Goal: Information Seeking & Learning: Learn about a topic

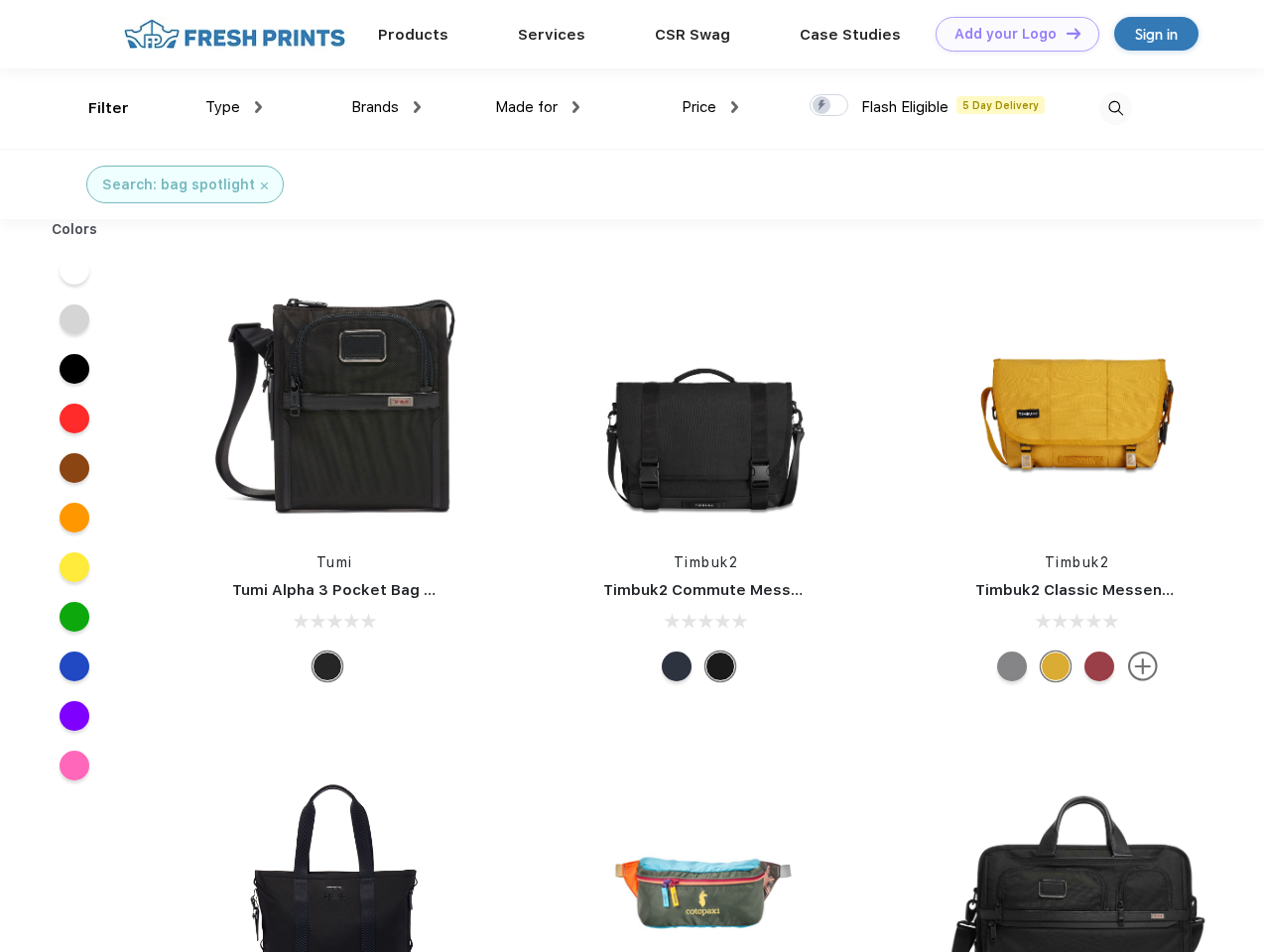
click at [1010, 34] on link "Add your Logo Design Tool" at bounding box center [1017, 34] width 164 height 35
click at [0, 0] on div "Design Tool" at bounding box center [0, 0] width 0 height 0
click at [1064, 33] on link "Add your Logo Design Tool" at bounding box center [1017, 34] width 164 height 35
click at [95, 108] on div "Filter" at bounding box center [108, 108] width 41 height 23
click at [234, 107] on span "Type" at bounding box center [222, 107] width 35 height 18
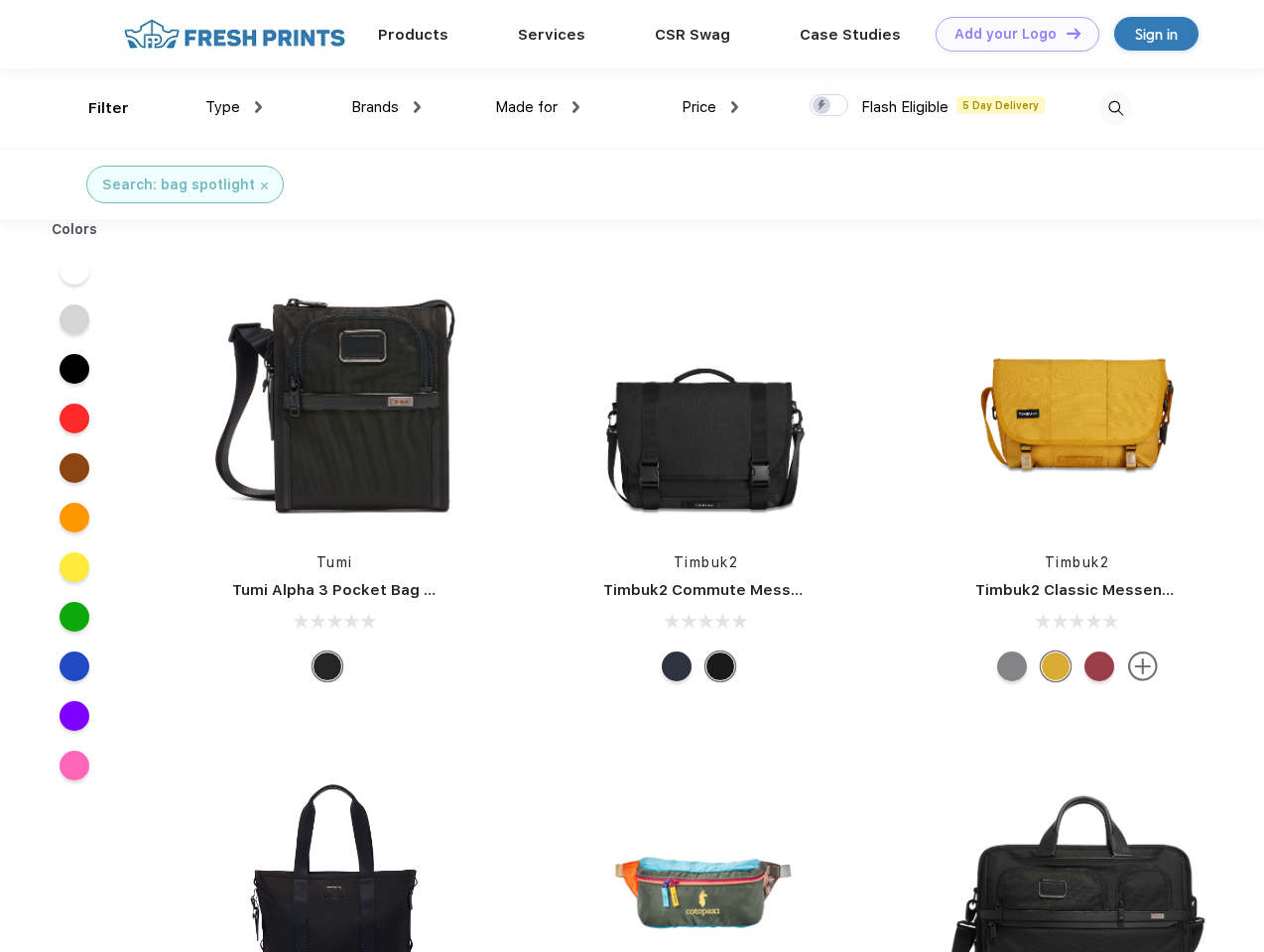
click at [386, 107] on span "Brands" at bounding box center [375, 107] width 48 height 18
click at [538, 107] on span "Made for" at bounding box center [526, 107] width 62 height 18
click at [710, 107] on span "Price" at bounding box center [698, 107] width 35 height 18
click at [829, 106] on div at bounding box center [828, 105] width 39 height 22
click at [822, 106] on input "checkbox" at bounding box center [815, 99] width 13 height 13
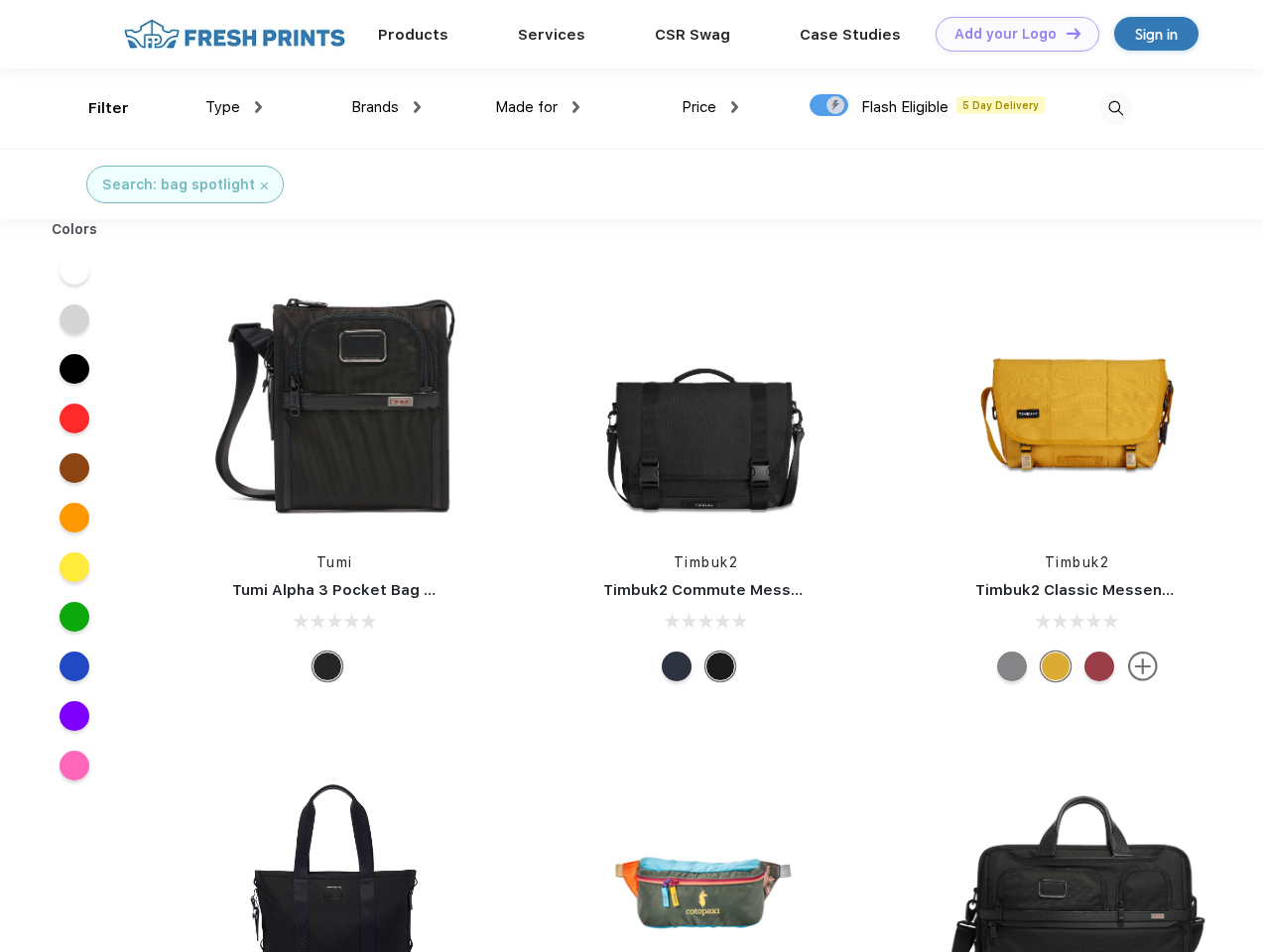
click at [1115, 108] on img at bounding box center [1115, 108] width 33 height 33
